Goal: Task Accomplishment & Management: Use online tool/utility

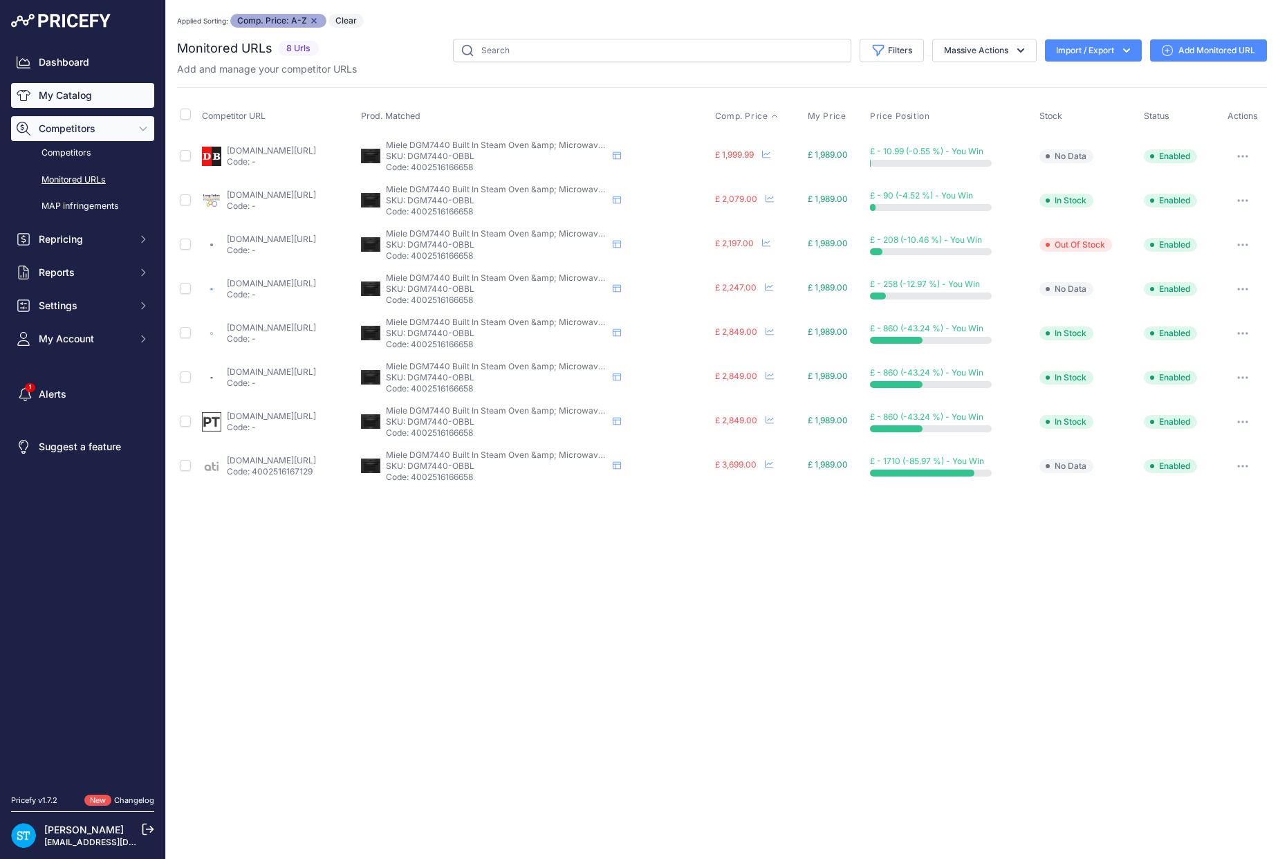
click at [66, 95] on link "My Catalog" at bounding box center [82, 95] width 143 height 25
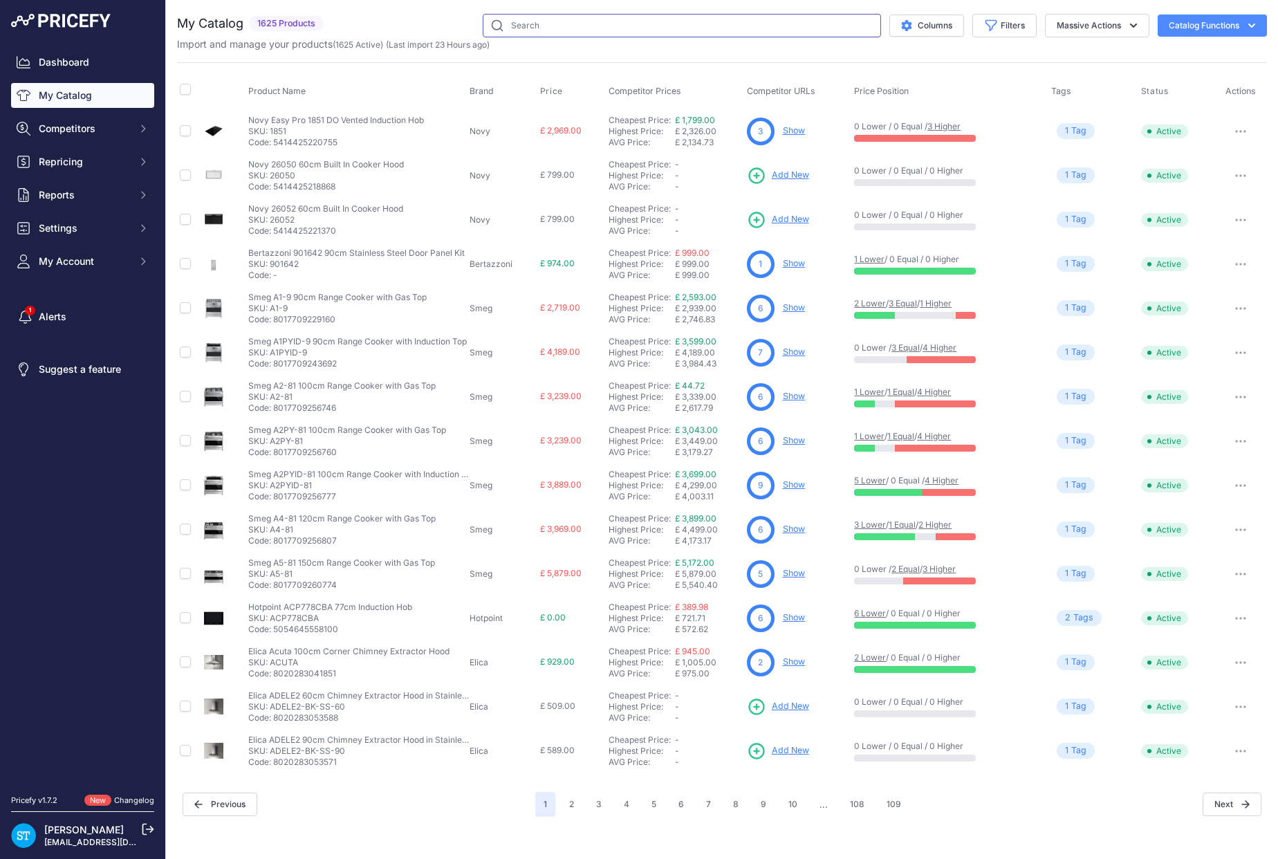
click at [532, 30] on input "text" at bounding box center [682, 26] width 398 height 24
paste input "FNS7774D"
type input "FNS7774D"
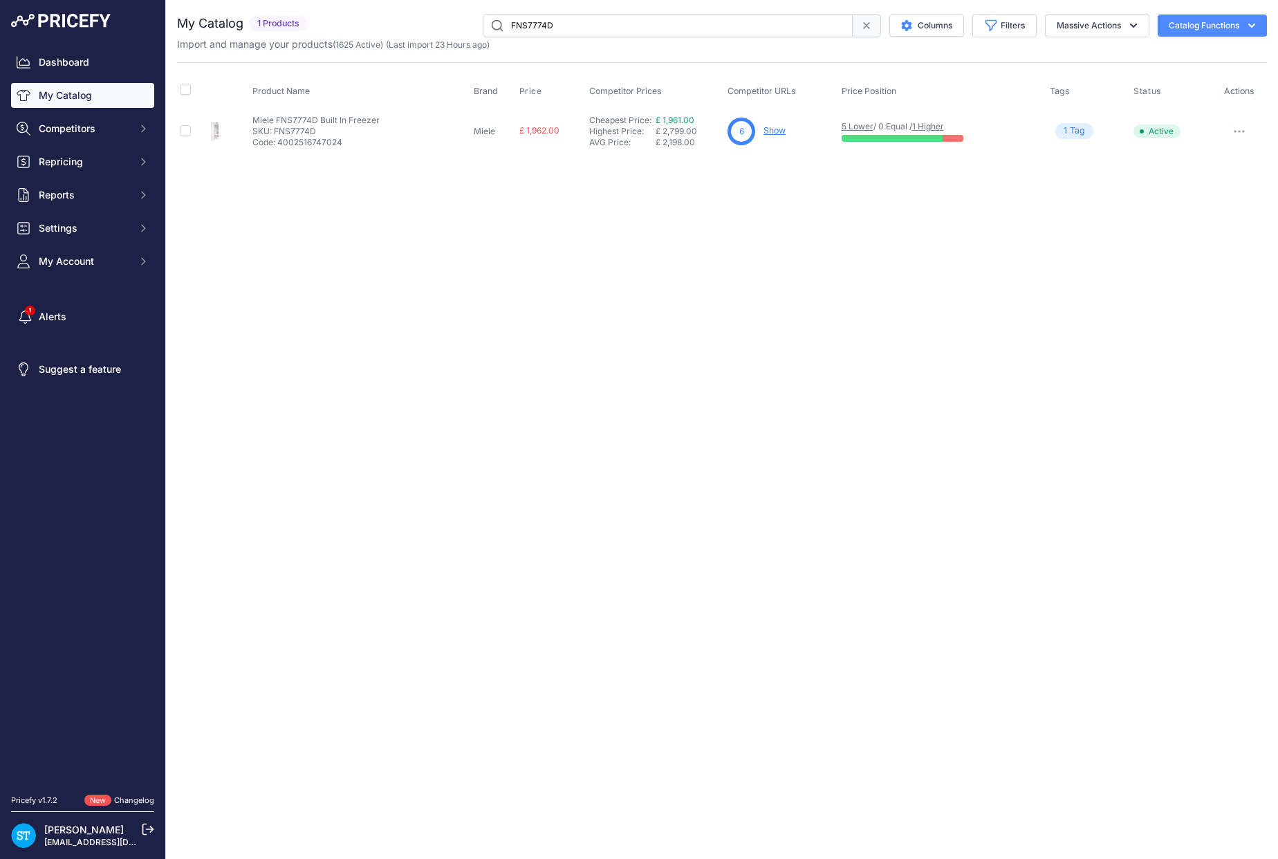
click at [779, 132] on link "Show" at bounding box center [774, 130] width 22 height 10
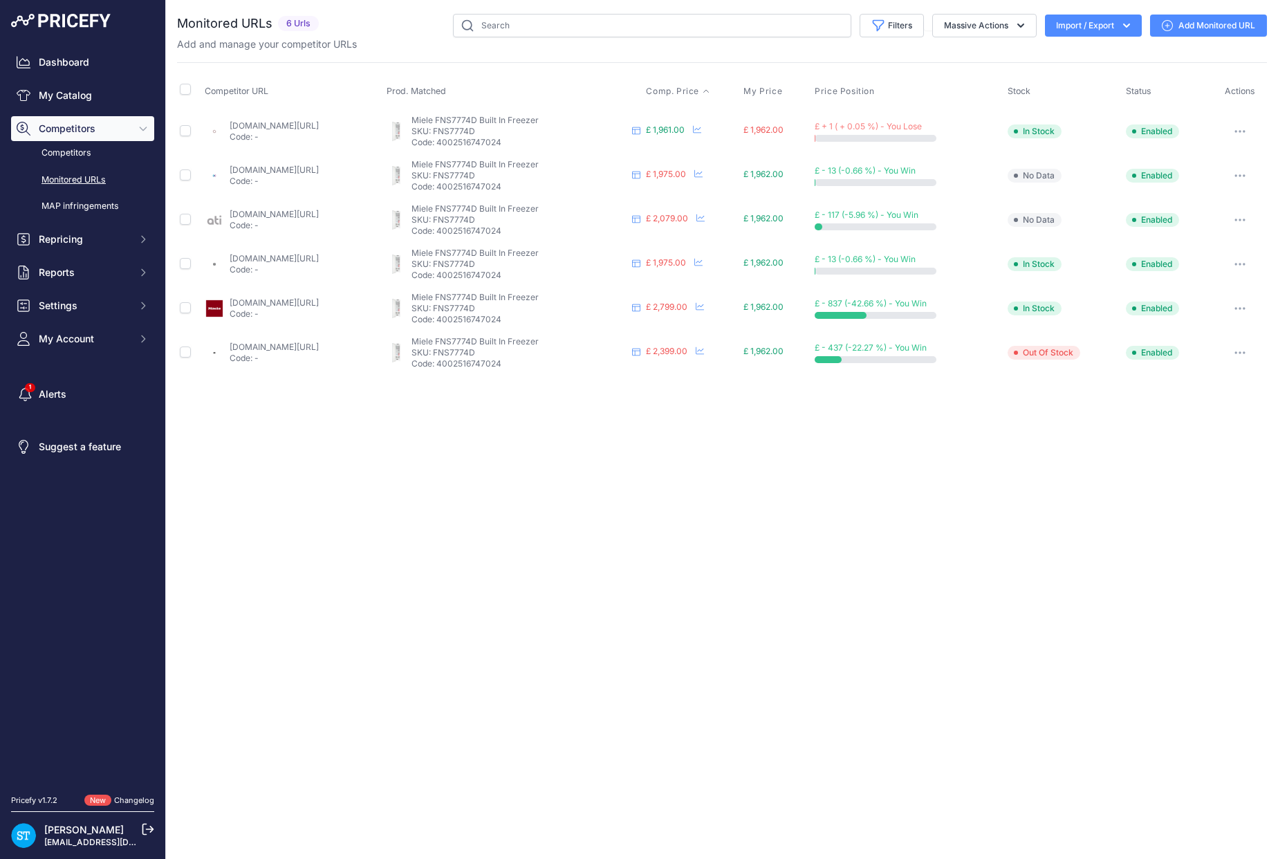
click at [699, 91] on span "Comp. Price" at bounding box center [672, 91] width 53 height 11
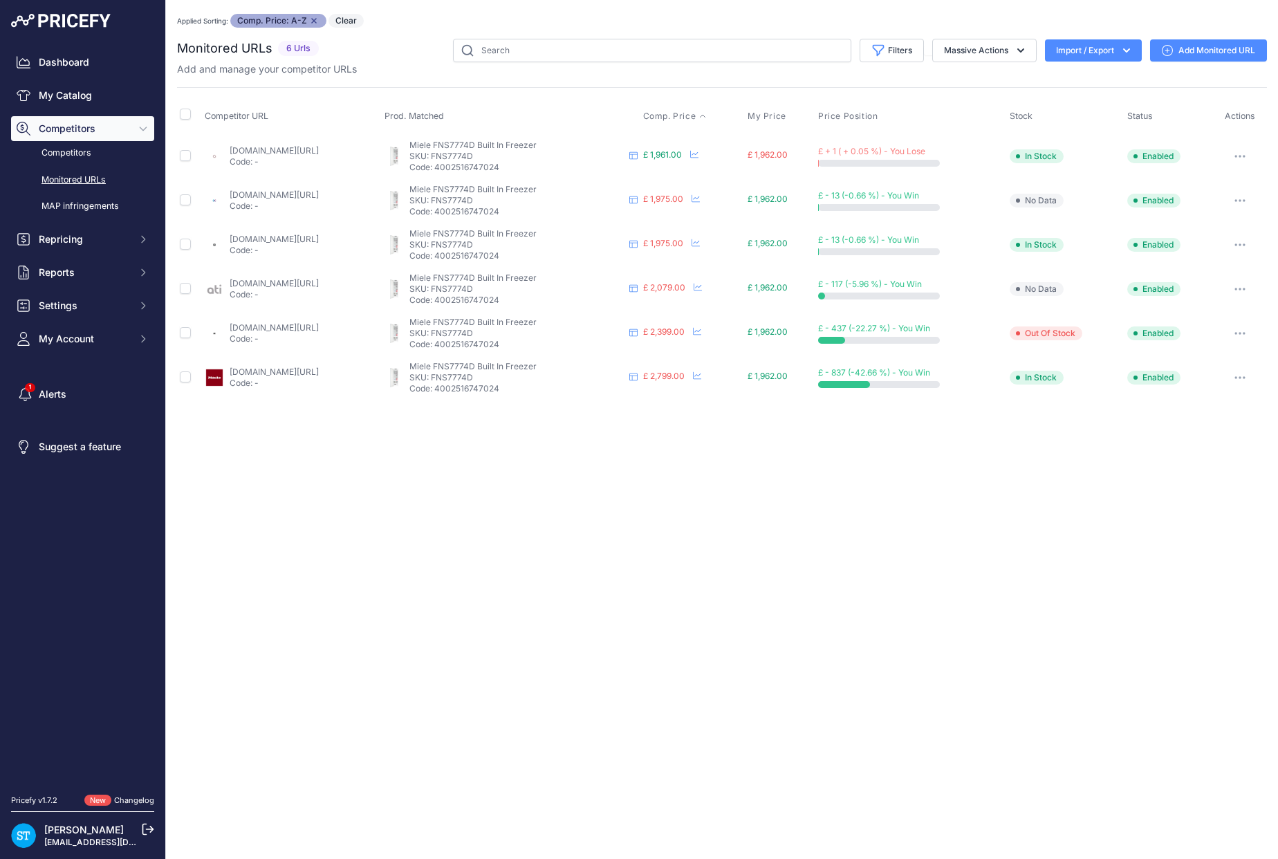
click at [281, 192] on link "appliancecity.co.uk/refrigeration/freezers/integrated-freezers/miele-fns7774d-1…" at bounding box center [274, 194] width 89 height 10
